Goal: Check status: Check status

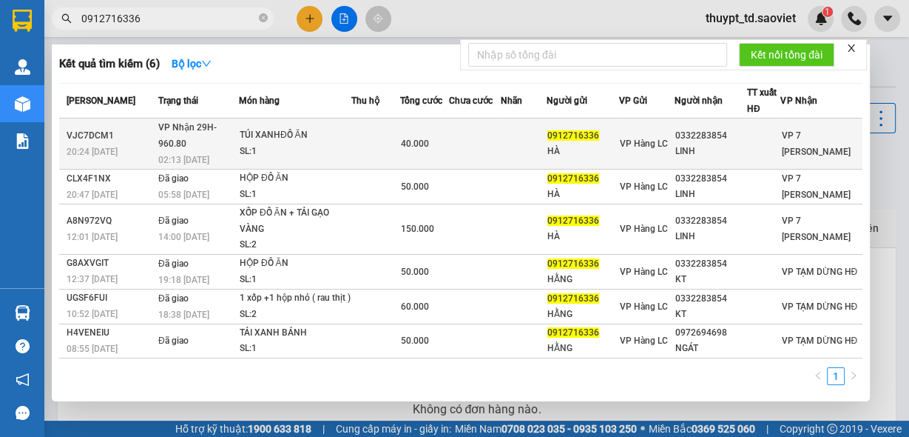
click at [217, 130] on span "VP Nhận 29H-960.80" at bounding box center [187, 135] width 58 height 27
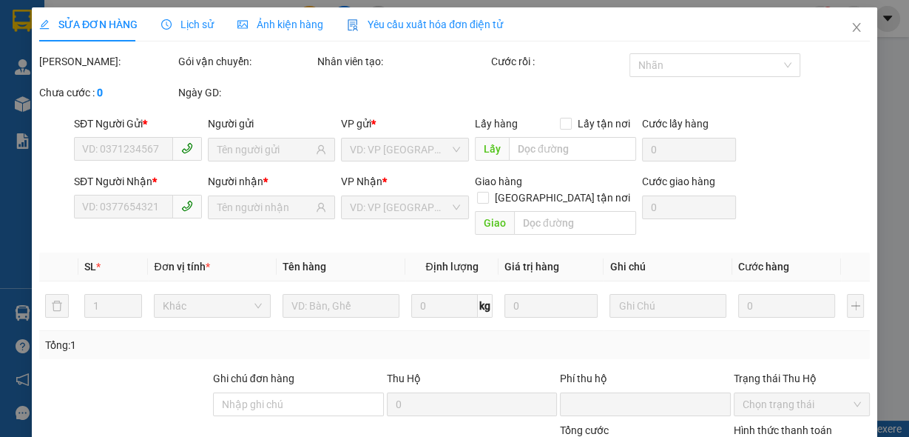
click at [202, 27] on span "Lịch sử" at bounding box center [187, 24] width 53 height 12
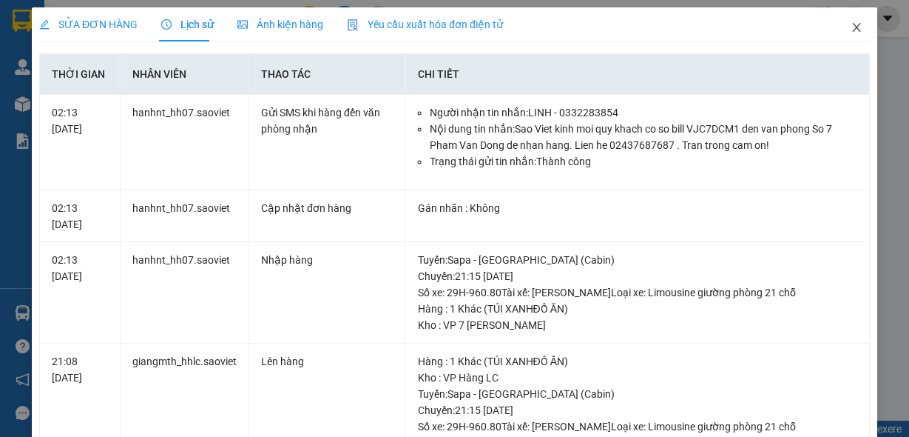
click at [852, 31] on icon "close" at bounding box center [856, 27] width 8 height 9
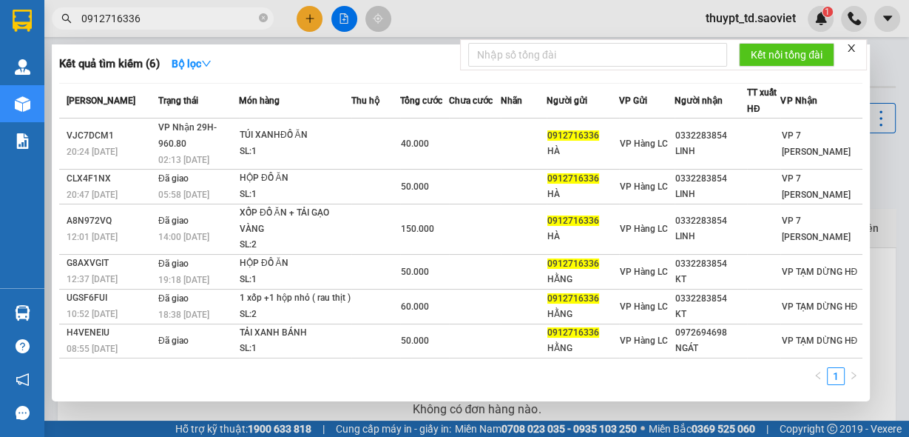
click at [232, 21] on input "0912716336" at bounding box center [168, 18] width 175 height 16
paste input "4724714"
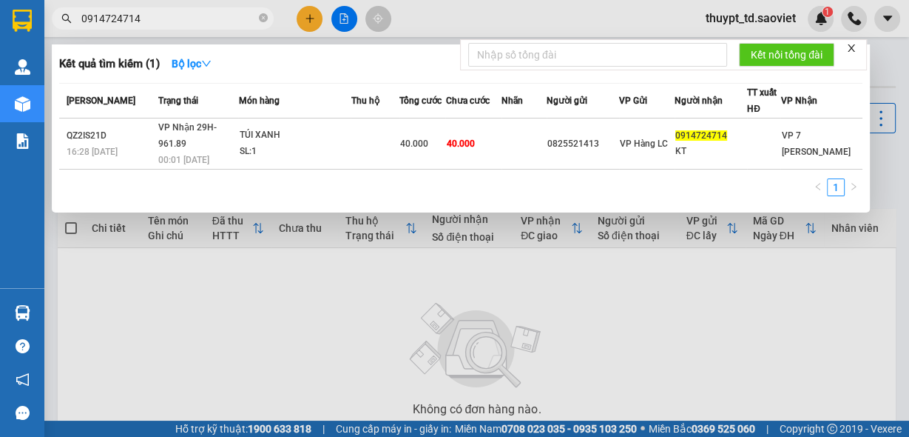
click at [152, 21] on input "0914724714" at bounding box center [168, 18] width 175 height 16
type input "0914724714"
